Goal: Information Seeking & Learning: Check status

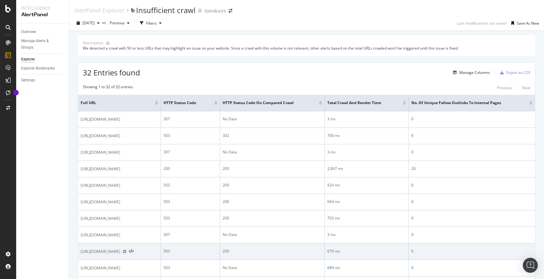
click at [127, 253] on icon at bounding box center [125, 252] width 4 height 4
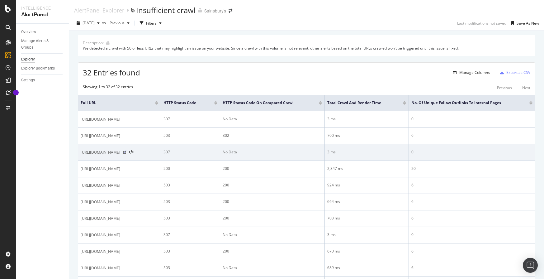
click at [127, 151] on icon at bounding box center [125, 153] width 4 height 4
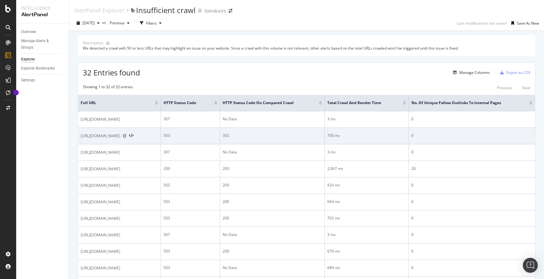
click at [127, 135] on icon at bounding box center [125, 136] width 4 height 4
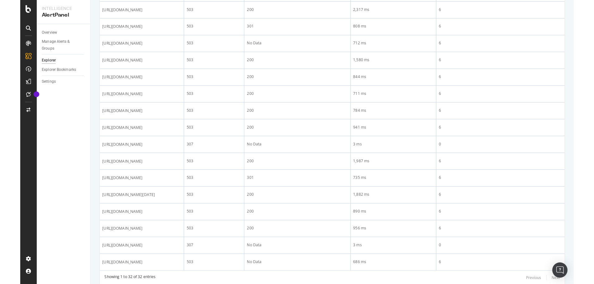
scroll to position [464, 0]
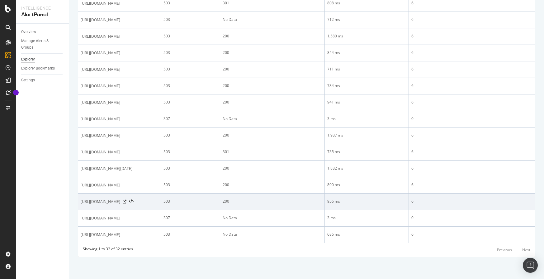
click at [158, 199] on div "[URL][DOMAIN_NAME]" at bounding box center [120, 202] width 78 height 6
click at [127, 200] on icon at bounding box center [125, 202] width 4 height 4
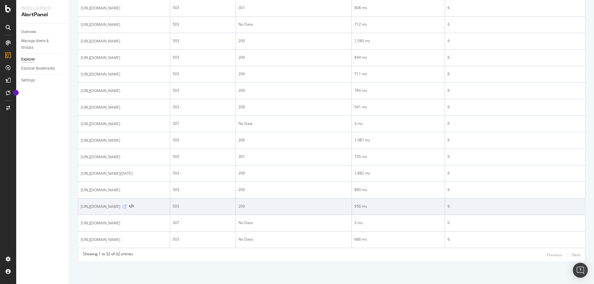
scroll to position [429, 0]
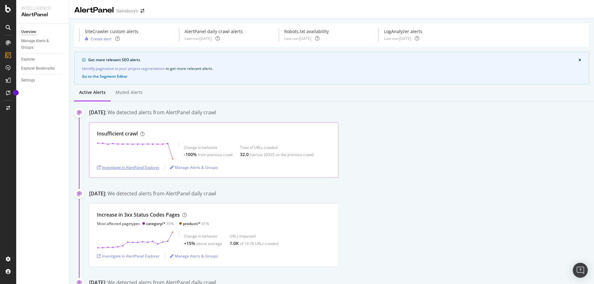
click at [126, 167] on div "Investigate in AlertPanel Explorer" at bounding box center [128, 167] width 63 height 5
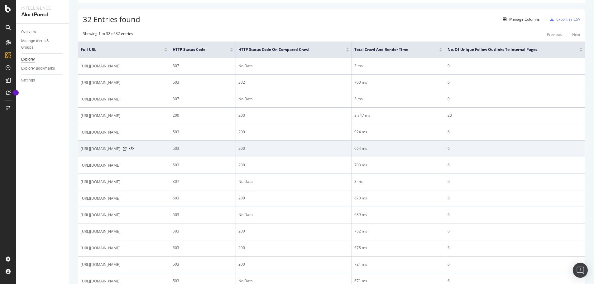
scroll to position [62, 0]
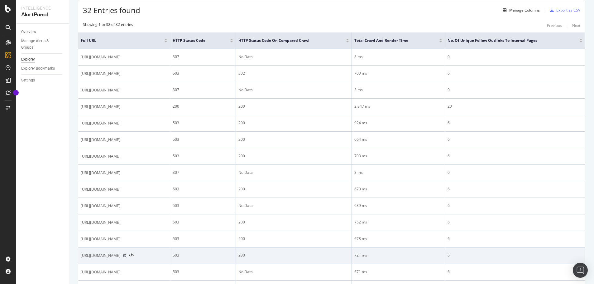
click at [127, 257] on icon at bounding box center [125, 255] width 4 height 4
